Goal: Information Seeking & Learning: Understand process/instructions

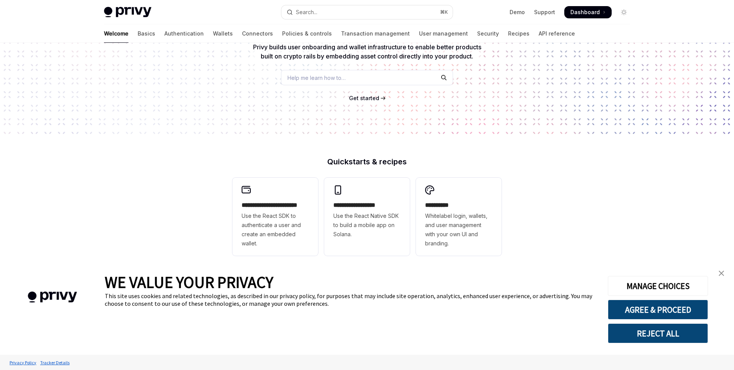
scroll to position [91, 0]
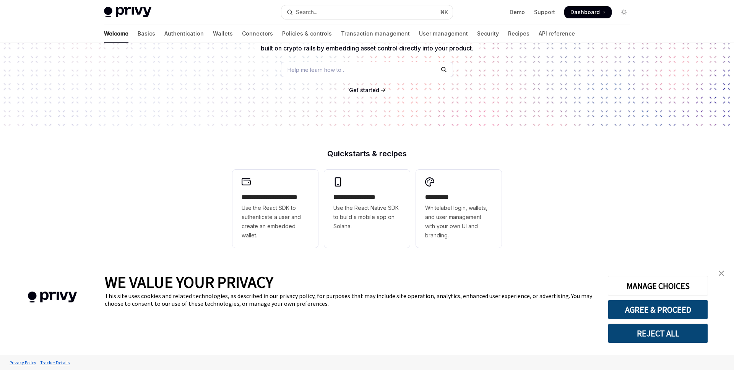
click at [717, 270] on link "close banner" at bounding box center [720, 273] width 15 height 15
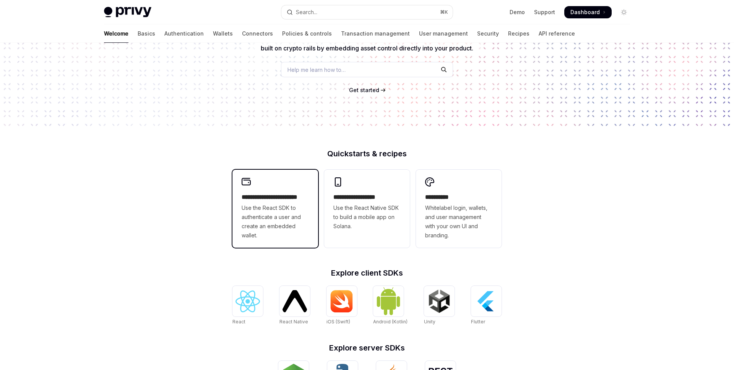
click at [290, 211] on span "Use the React SDK to authenticate a user and create an embedded wallet." at bounding box center [274, 221] width 67 height 37
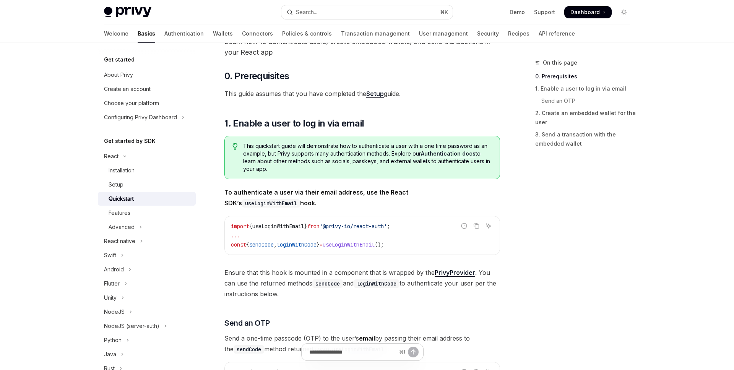
scroll to position [55, 0]
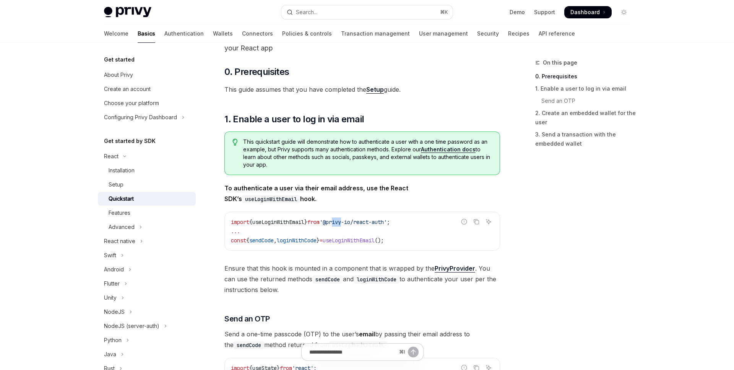
drag, startPoint x: 342, startPoint y: 221, endPoint x: 355, endPoint y: 221, distance: 13.4
click at [355, 221] on span "'@privy-io/react-auth'" at bounding box center [352, 222] width 67 height 7
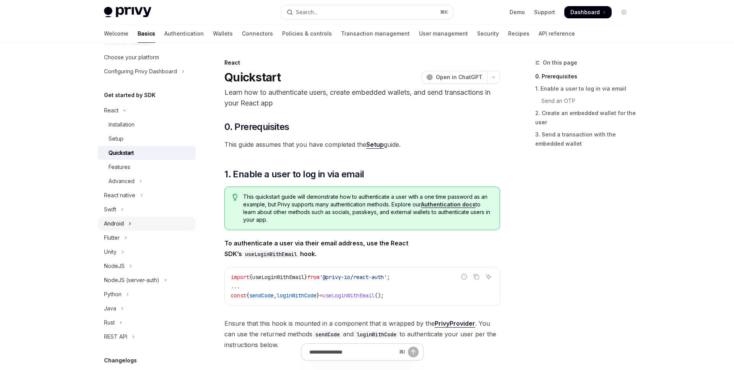
scroll to position [48, 0]
click at [118, 335] on div "REST API" at bounding box center [115, 334] width 23 height 9
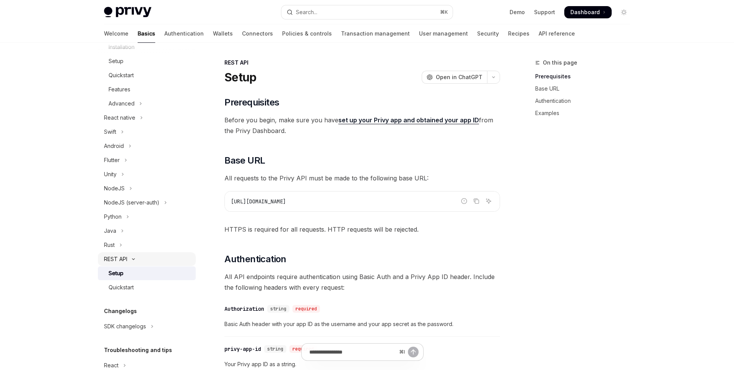
scroll to position [137, 0]
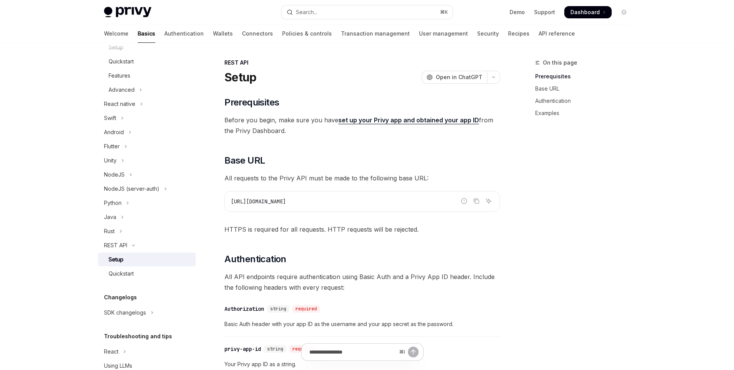
click at [124, 259] on div "Setup" at bounding box center [150, 259] width 83 height 9
click at [127, 260] on div "Setup" at bounding box center [150, 259] width 83 height 9
drag, startPoint x: 300, startPoint y: 204, endPoint x: 257, endPoint y: 201, distance: 43.2
click at [257, 201] on code "[URL][DOMAIN_NAME]" at bounding box center [362, 201] width 262 height 9
copy span "[DOMAIN_NAME]"
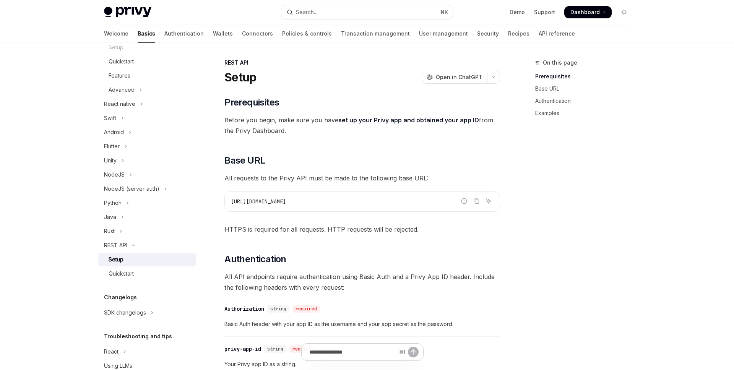
click at [320, 243] on div "​ Prerequisites Before you begin, make sure you have set up your Privy app and …" at bounding box center [361, 353] width 275 height 515
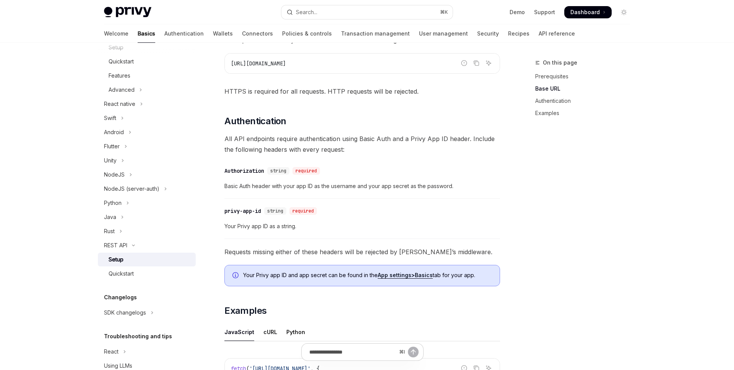
scroll to position [138, 0]
click at [135, 277] on div "Quickstart" at bounding box center [150, 273] width 83 height 9
type textarea "*"
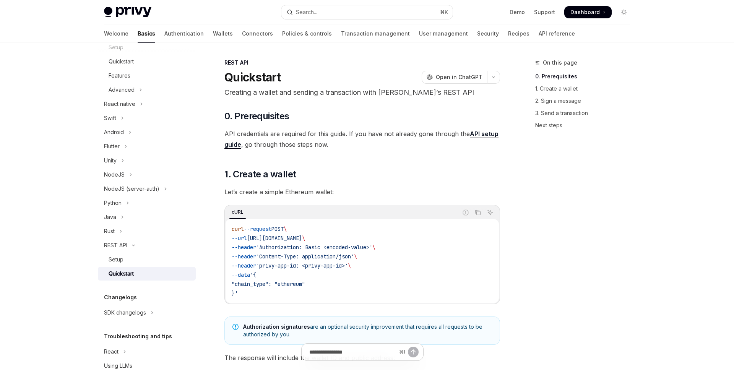
drag, startPoint x: 294, startPoint y: 238, endPoint x: 312, endPoint y: 238, distance: 18.0
click at [302, 238] on span "[URL][DOMAIN_NAME]" at bounding box center [274, 238] width 55 height 7
